Goal: Find specific page/section: Find specific page/section

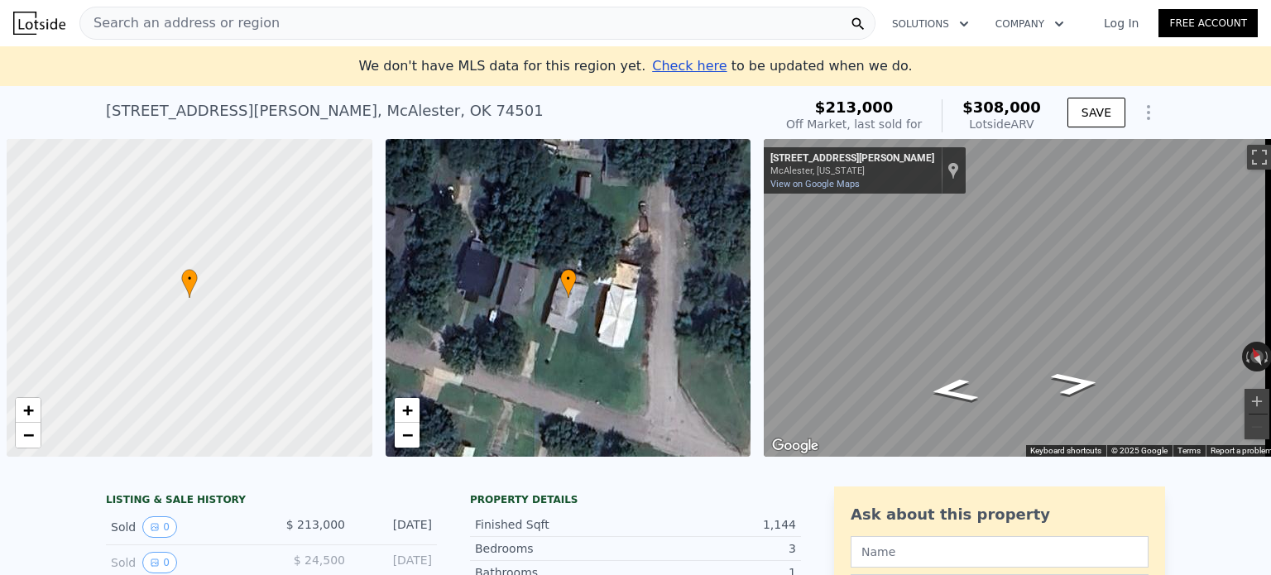
scroll to position [0, 7]
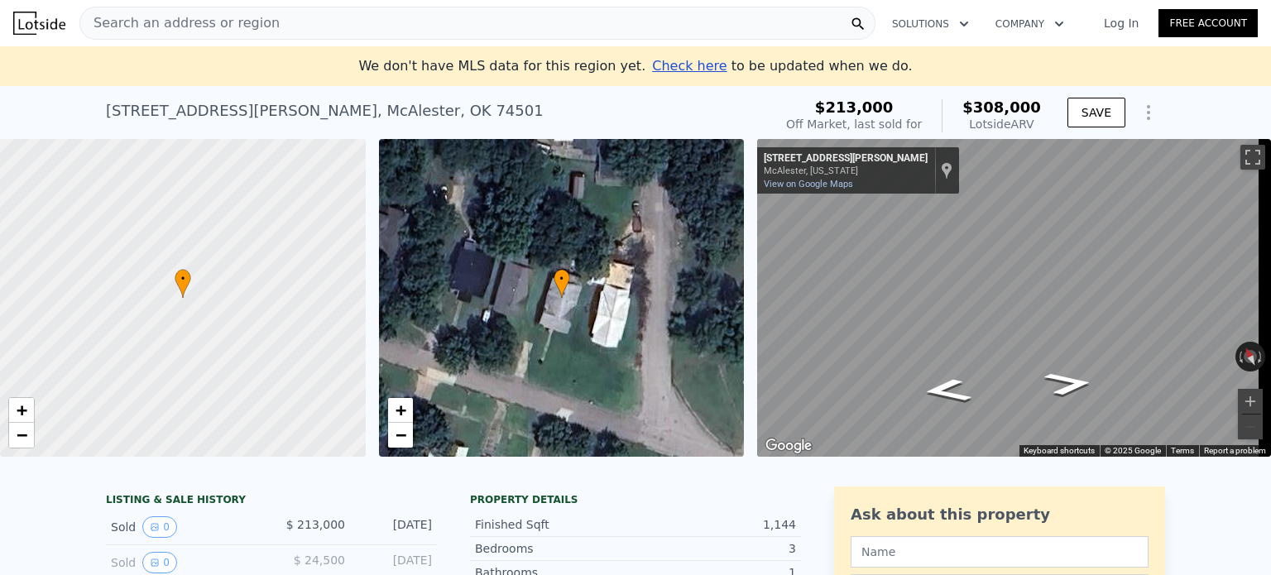
click at [225, 19] on span "Search an address or region" at bounding box center [179, 23] width 199 height 20
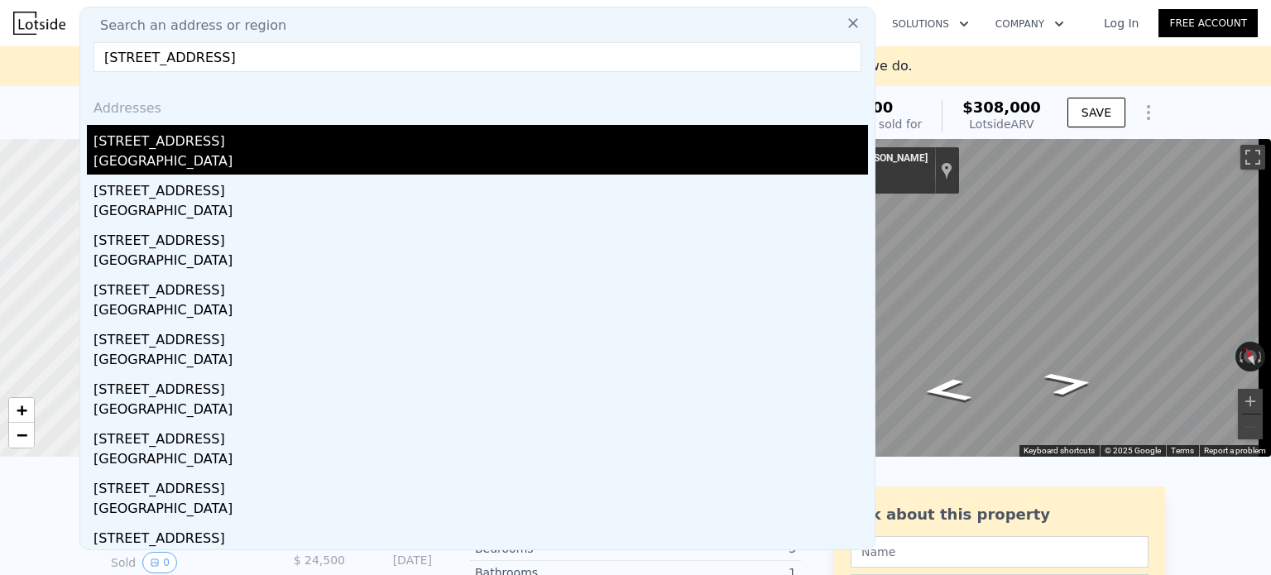
type input "[STREET_ADDRESS]"
click at [235, 145] on div "[STREET_ADDRESS]" at bounding box center [481, 138] width 775 height 26
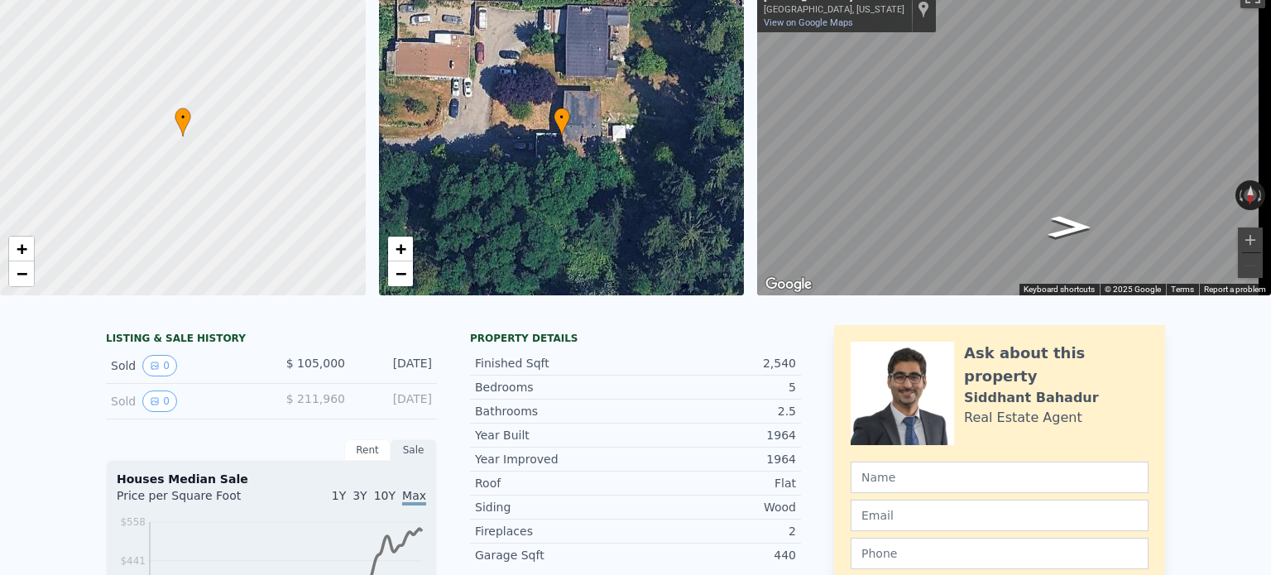
scroll to position [6, 0]
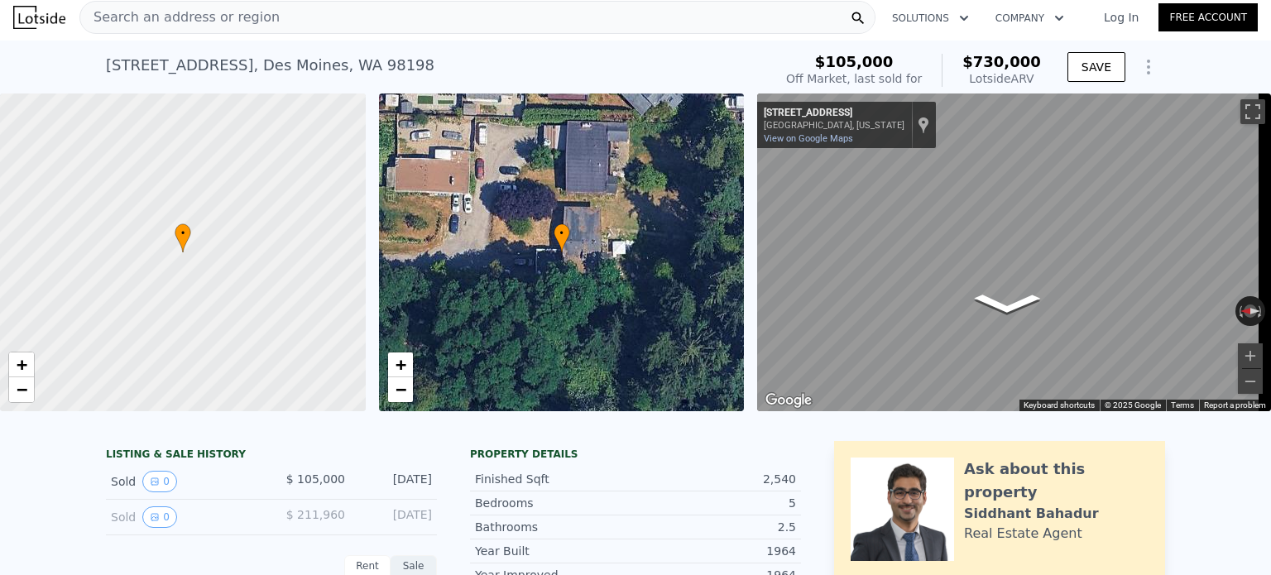
click at [573, 241] on div "• + −" at bounding box center [562, 253] width 366 height 318
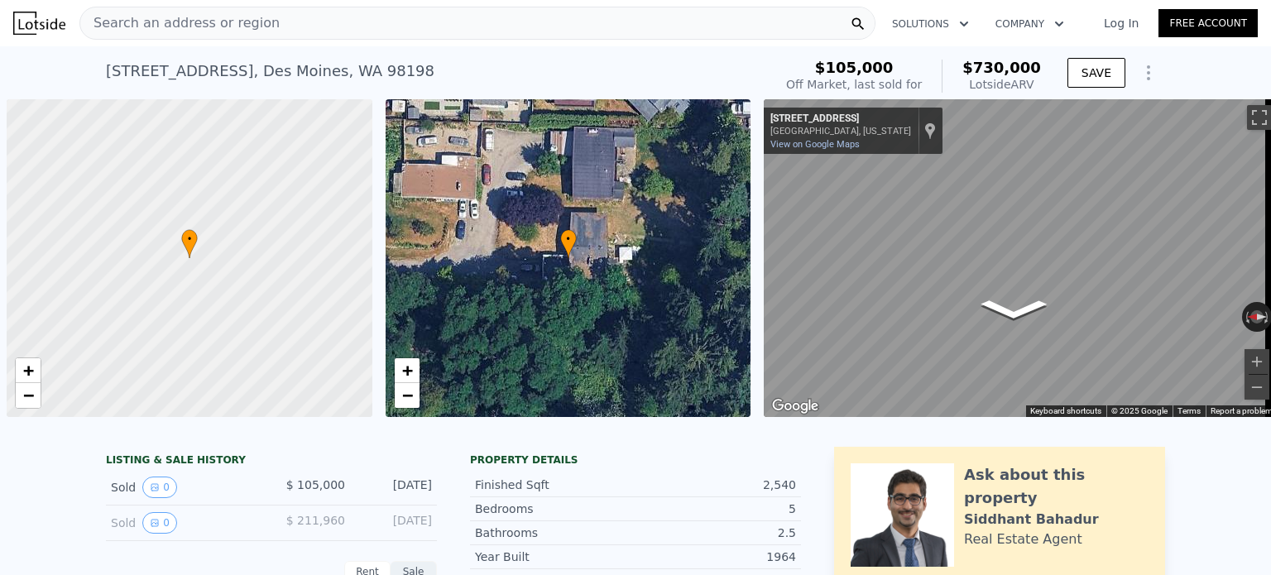
scroll to position [0, 7]
